Goal: Transaction & Acquisition: Obtain resource

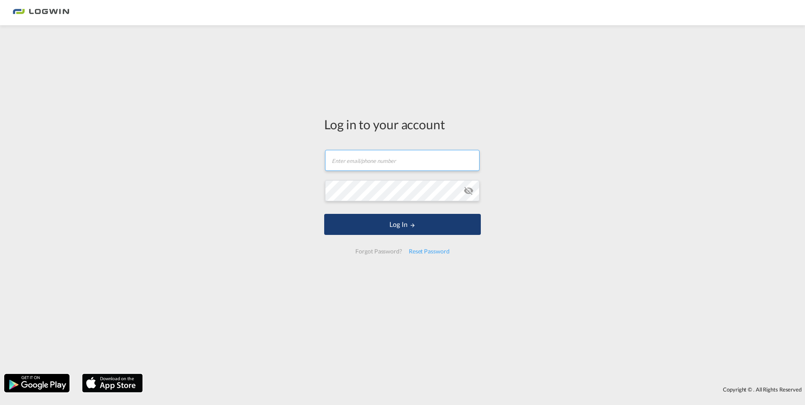
type input "[PERSON_NAME][EMAIL_ADDRESS][PERSON_NAME][DOMAIN_NAME]"
click at [371, 233] on button "Log In" at bounding box center [402, 224] width 157 height 21
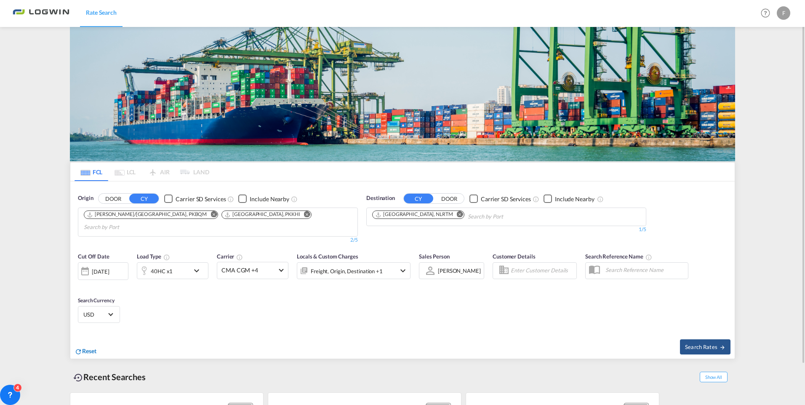
click at [86, 347] on span "Reset" at bounding box center [89, 350] width 14 height 7
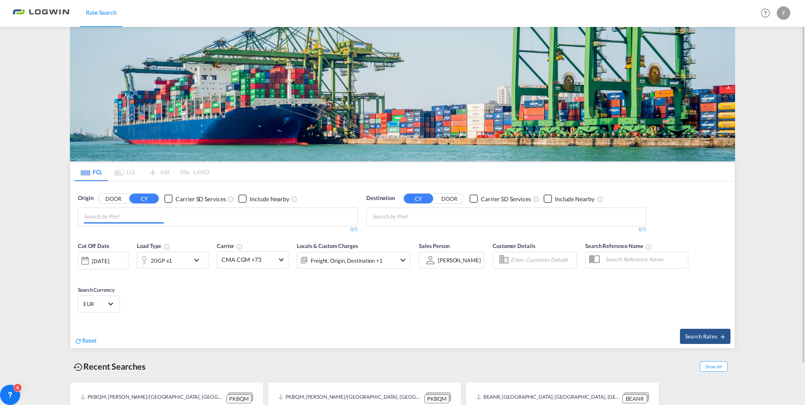
click at [136, 212] on input "Chips input." at bounding box center [124, 216] width 80 height 13
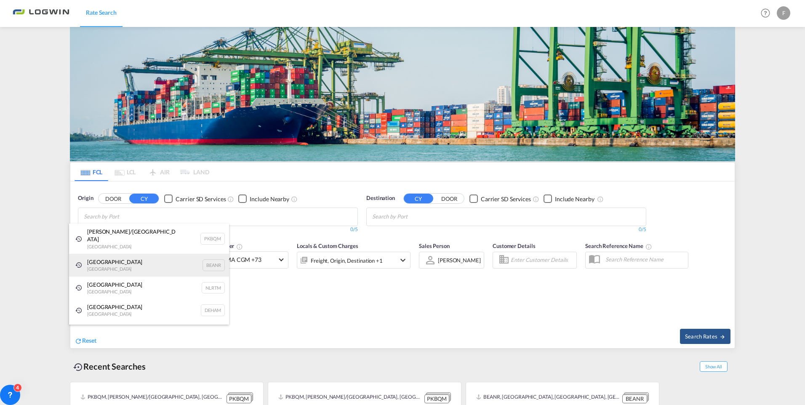
click at [107, 256] on div "Antwerp [GEOGRAPHIC_DATA] BEANR" at bounding box center [149, 265] width 160 height 23
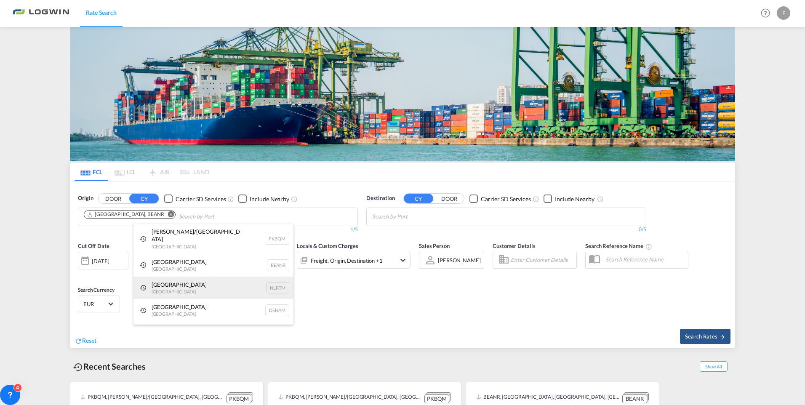
click at [155, 277] on div "[GEOGRAPHIC_DATA] [GEOGRAPHIC_DATA] NLRTM" at bounding box center [213, 288] width 160 height 23
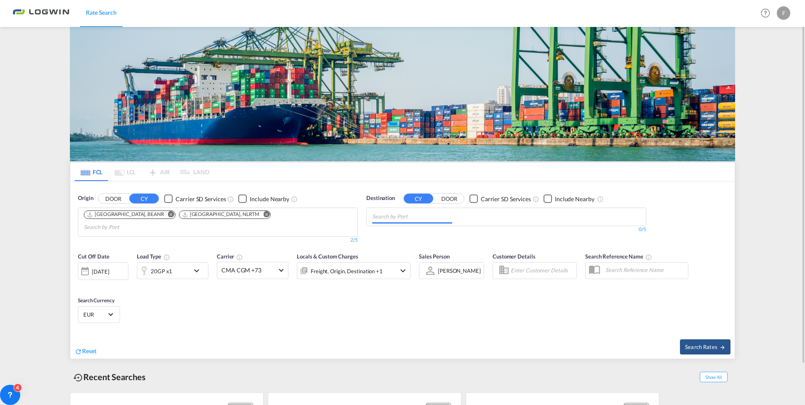
click at [427, 214] on input "Chips input." at bounding box center [412, 216] width 80 height 13
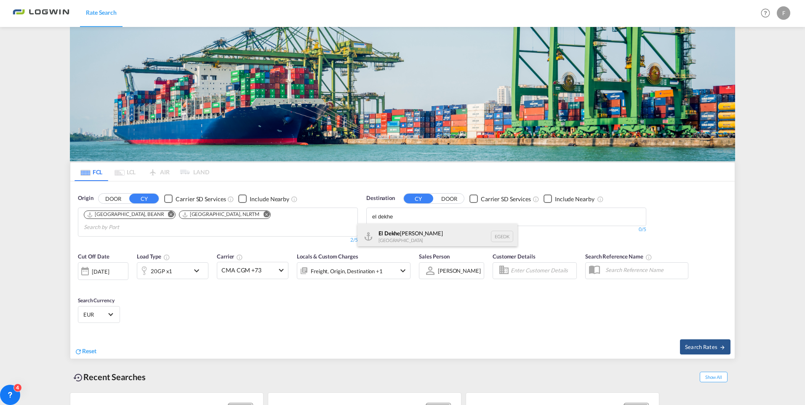
type input "el dekhe"
click at [403, 231] on div "El Dekhe [PERSON_NAME] [GEOGRAPHIC_DATA] [GEOGRAPHIC_DATA]" at bounding box center [437, 236] width 160 height 25
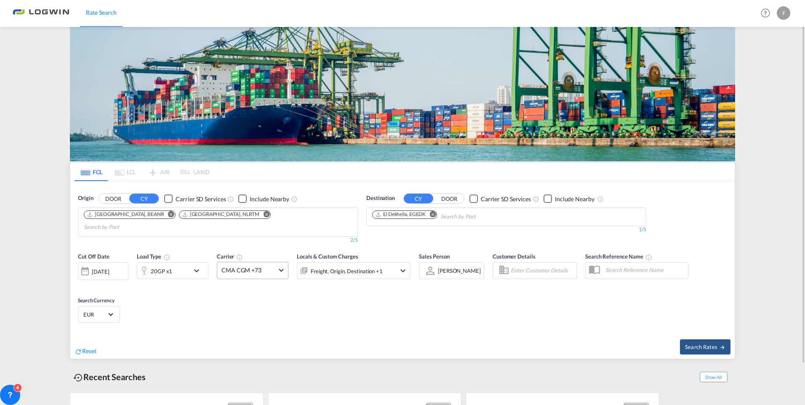
click at [281, 267] on span at bounding box center [281, 269] width 5 height 5
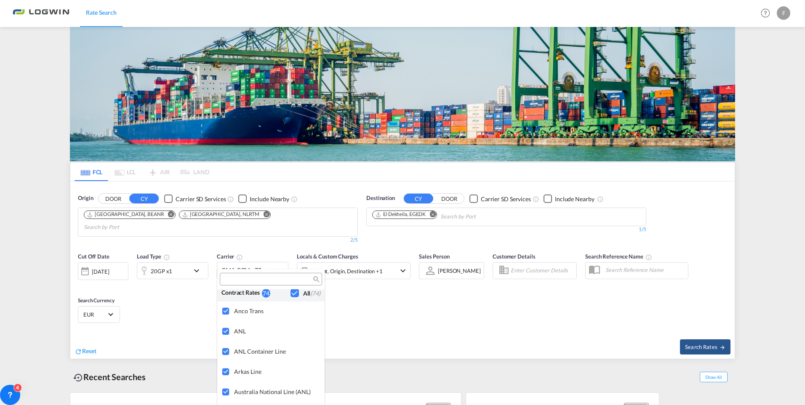
scroll to position [688, 0]
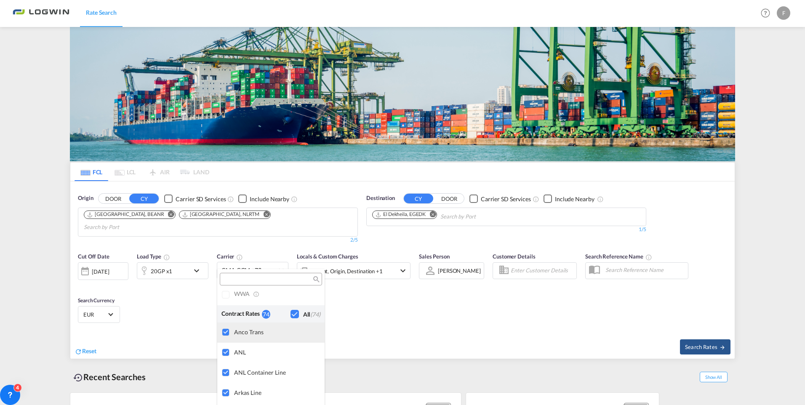
click at [226, 330] on div at bounding box center [226, 332] width 8 height 8
click at [291, 313] on div "Checkbox No Ink" at bounding box center [295, 314] width 8 height 8
click at [291, 314] on div "Checkbox No Ink" at bounding box center [295, 314] width 8 height 8
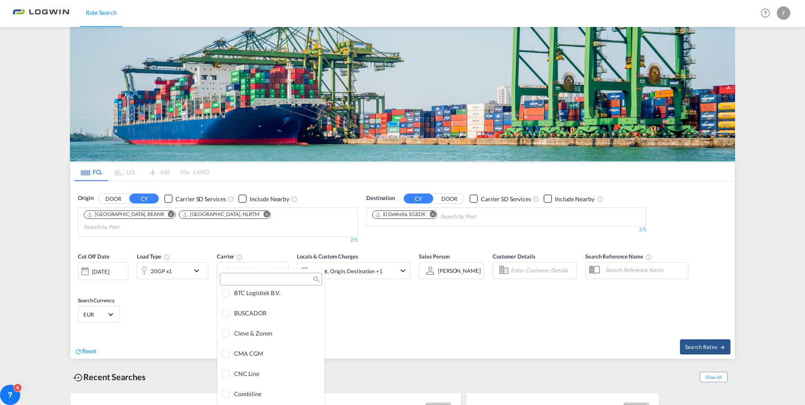
scroll to position [896, 0]
click at [225, 347] on div at bounding box center [226, 347] width 8 height 8
click at [223, 336] on div at bounding box center [226, 336] width 8 height 8
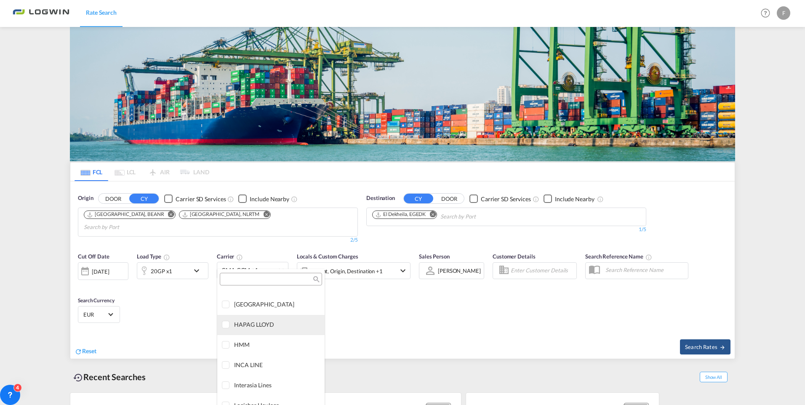
click at [225, 327] on div at bounding box center [226, 325] width 8 height 8
click at [227, 333] on div at bounding box center [226, 334] width 8 height 8
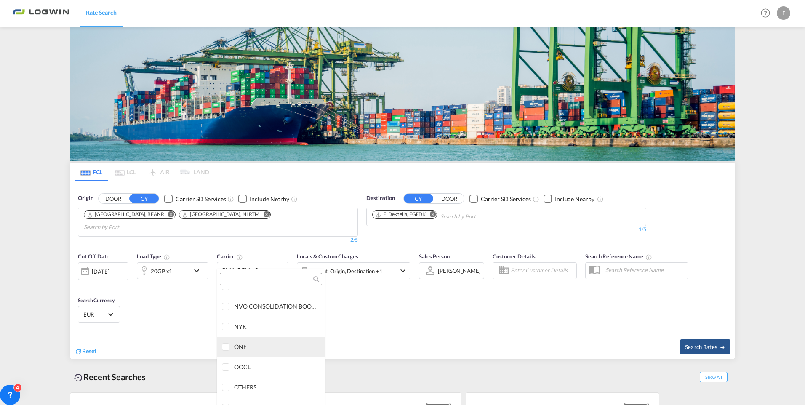
click at [227, 347] on div at bounding box center [226, 347] width 8 height 8
click at [226, 366] on div at bounding box center [226, 367] width 8 height 8
click at [389, 319] on md-backdrop at bounding box center [402, 202] width 805 height 405
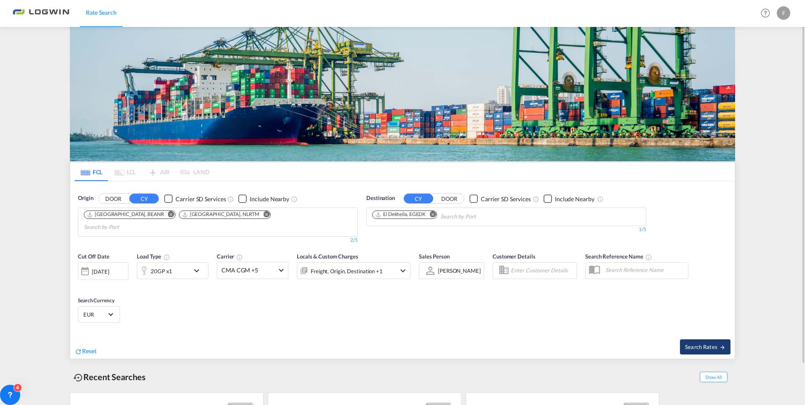
click at [705, 344] on span "Search Rates" at bounding box center [705, 347] width 40 height 7
type input "BEANR,NLRTM to EGEDK / [DATE]"
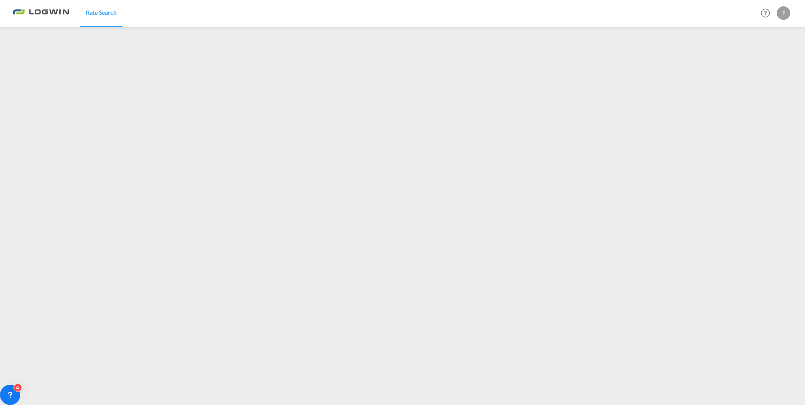
click at [781, 13] on div "F" at bounding box center [783, 12] width 13 height 13
click at [759, 63] on button "Logout" at bounding box center [774, 64] width 55 height 17
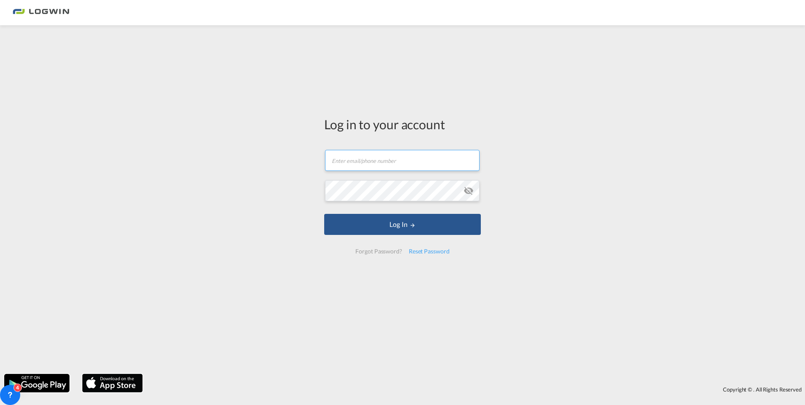
type input "[PERSON_NAME][EMAIL_ADDRESS][PERSON_NAME][DOMAIN_NAME]"
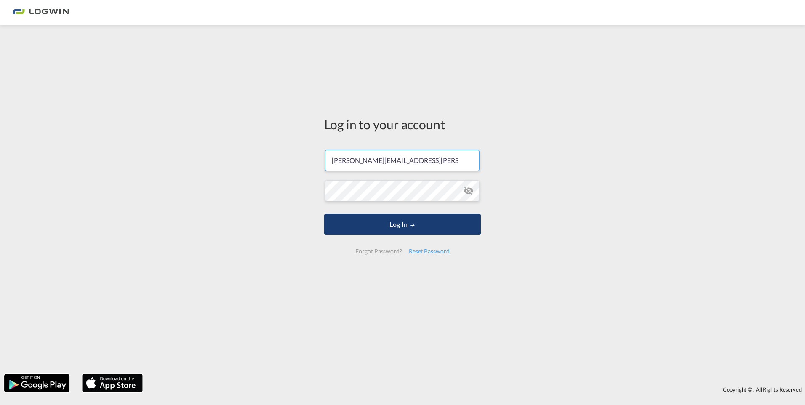
click at [402, 229] on button "Log In" at bounding box center [402, 224] width 157 height 21
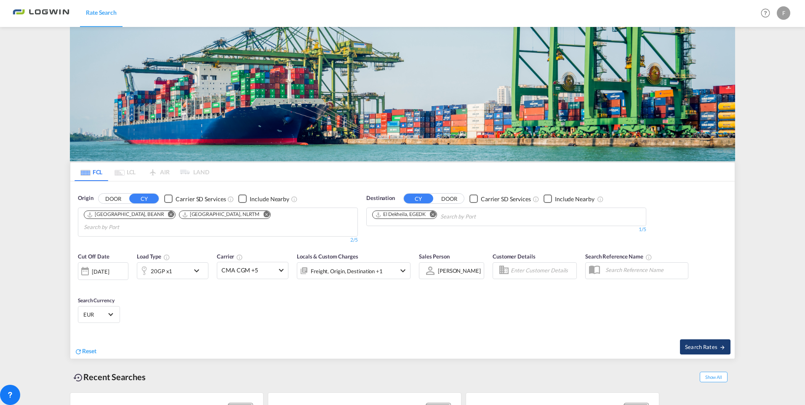
click at [709, 344] on span "Search Rates" at bounding box center [705, 347] width 40 height 7
type input "BEANR,NLRTM to EGEDK / [DATE]"
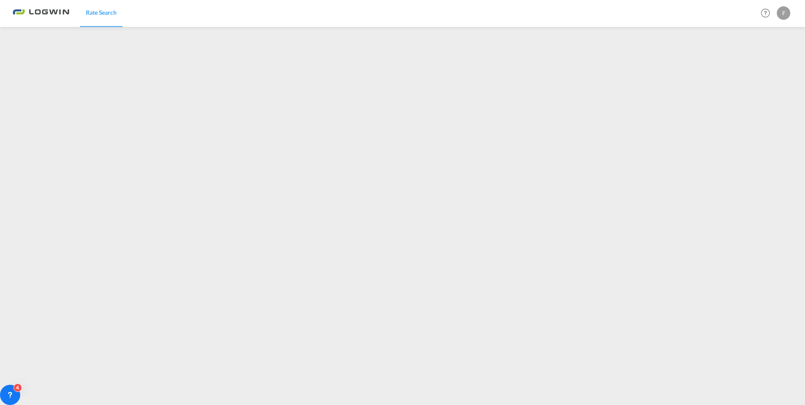
click at [784, 11] on div "F" at bounding box center [783, 12] width 13 height 13
click at [763, 65] on button "Logout" at bounding box center [774, 64] width 55 height 17
